Goal: Task Accomplishment & Management: Use online tool/utility

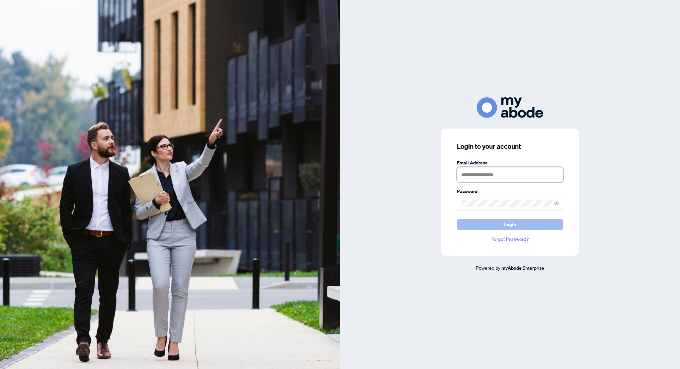
type input "**********"
click at [482, 220] on button "Login" at bounding box center [510, 224] width 106 height 11
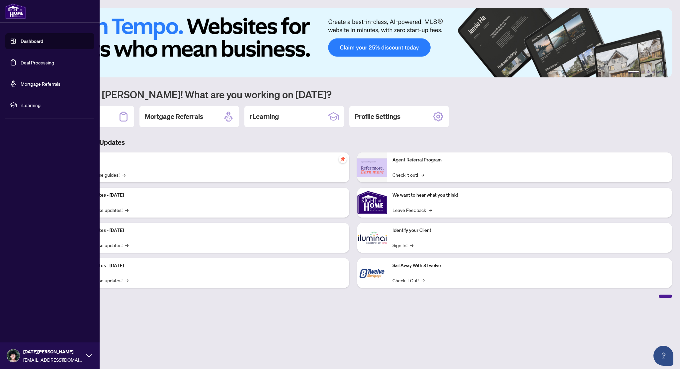
click at [21, 62] on link "Deal Processing" at bounding box center [38, 62] width 34 height 6
